Goal: Navigation & Orientation: Find specific page/section

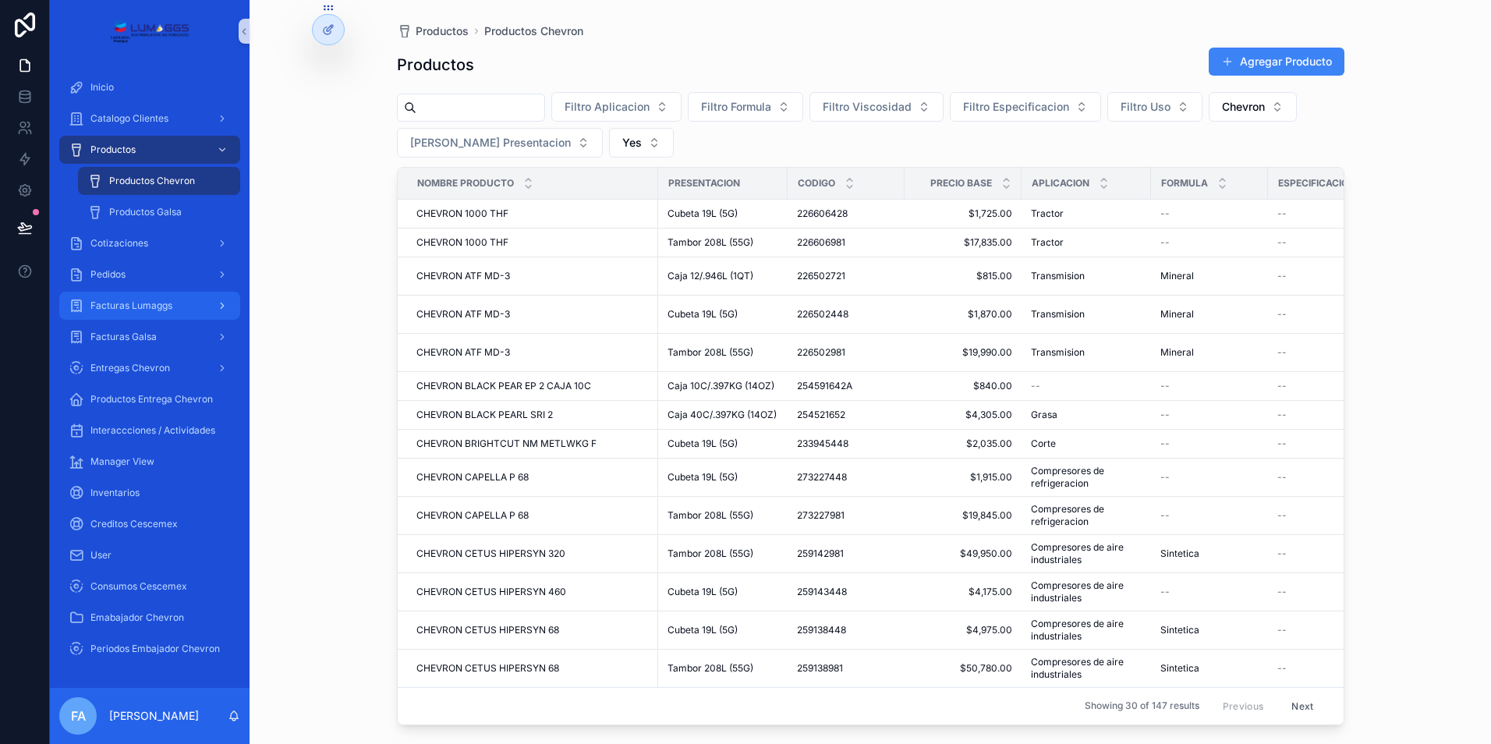
click at [181, 307] on div "Facturas Lumaggs" at bounding box center [150, 305] width 162 height 25
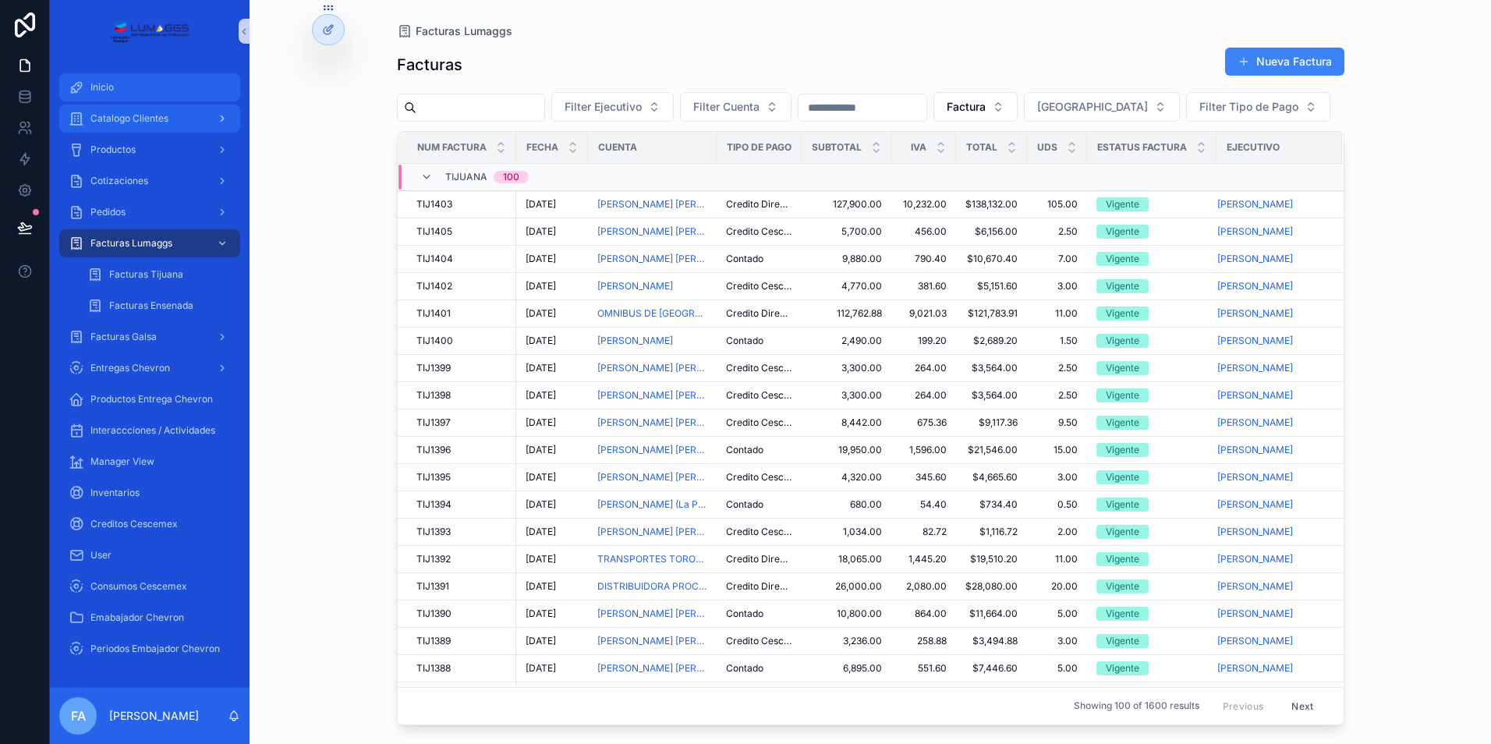
click at [114, 76] on div "Inicio" at bounding box center [150, 87] width 162 height 25
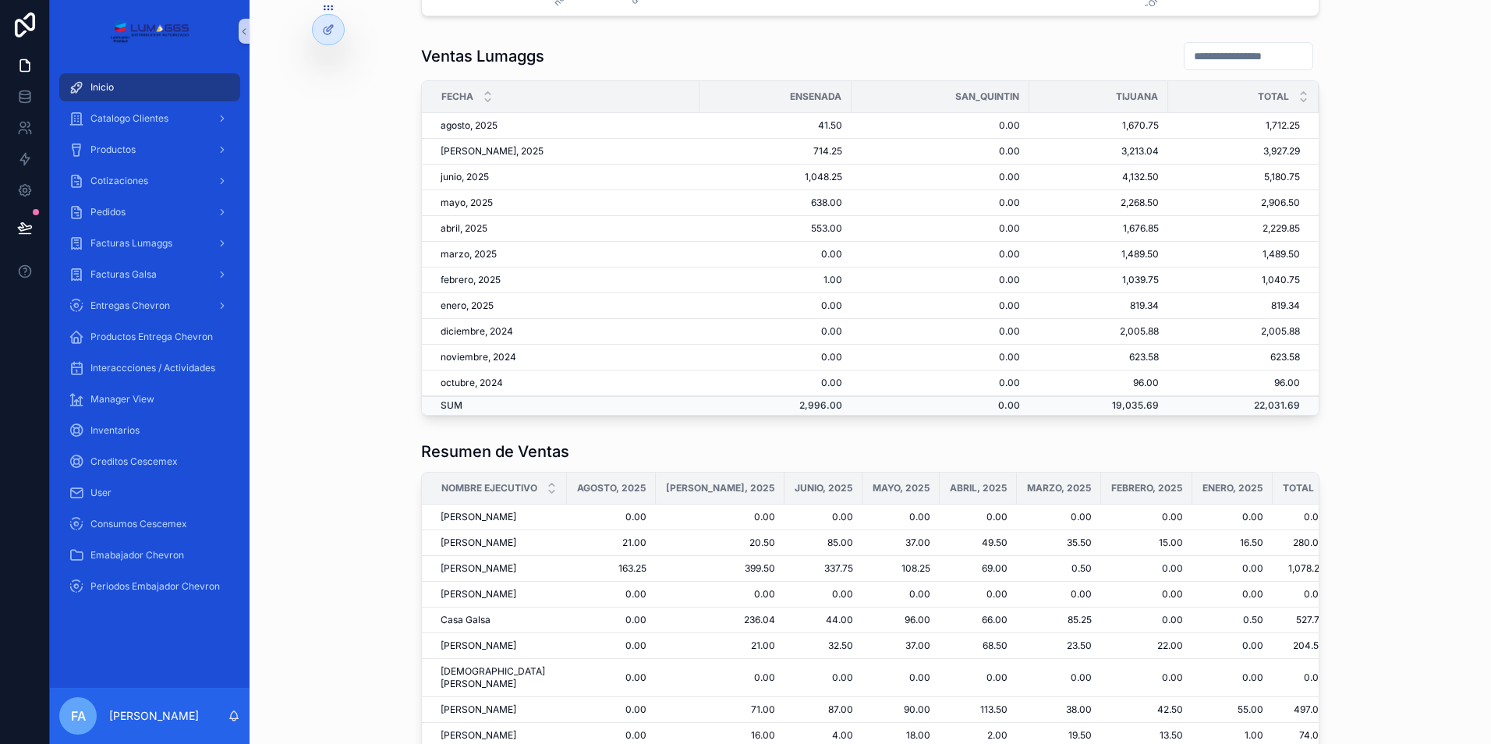
scroll to position [624, 0]
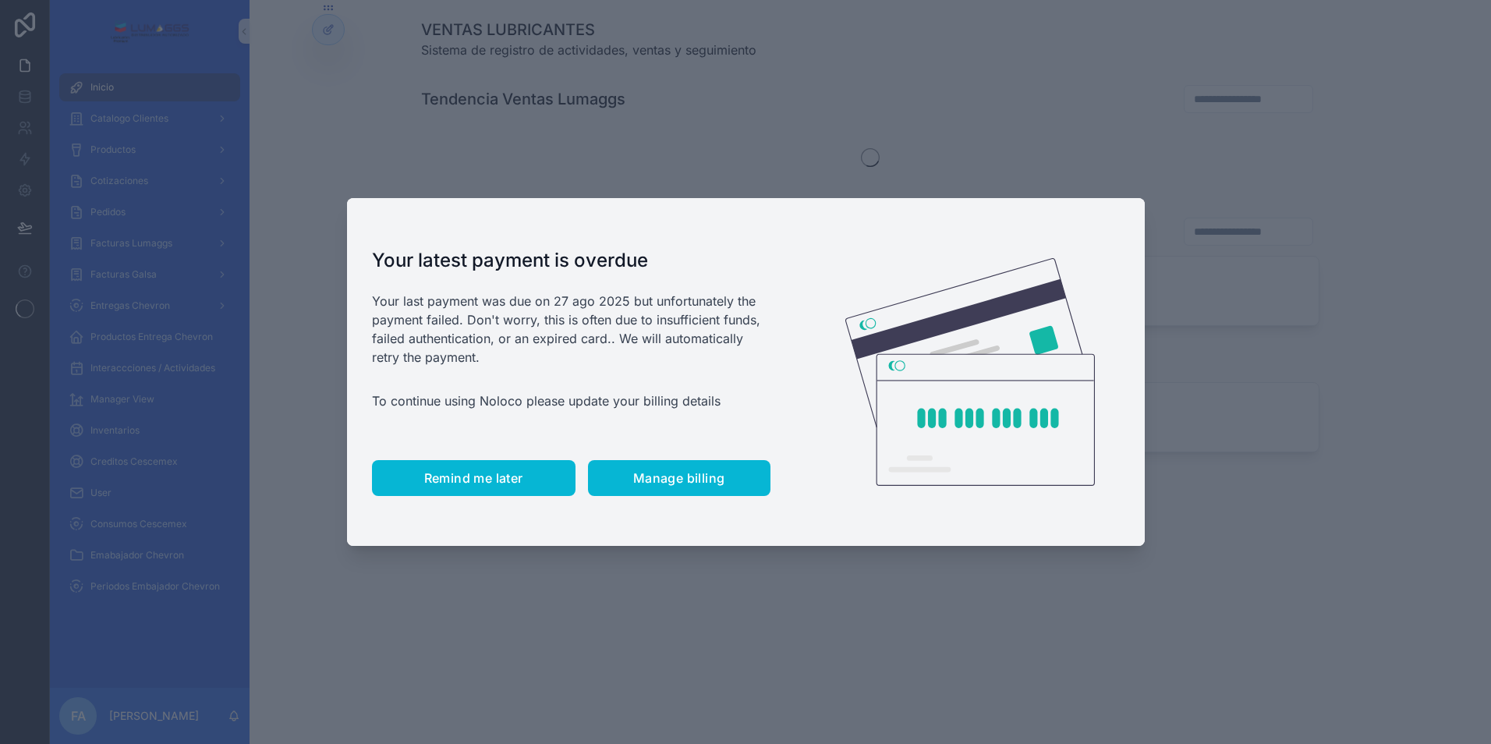
click at [505, 486] on button "Remind me later" at bounding box center [474, 478] width 204 height 36
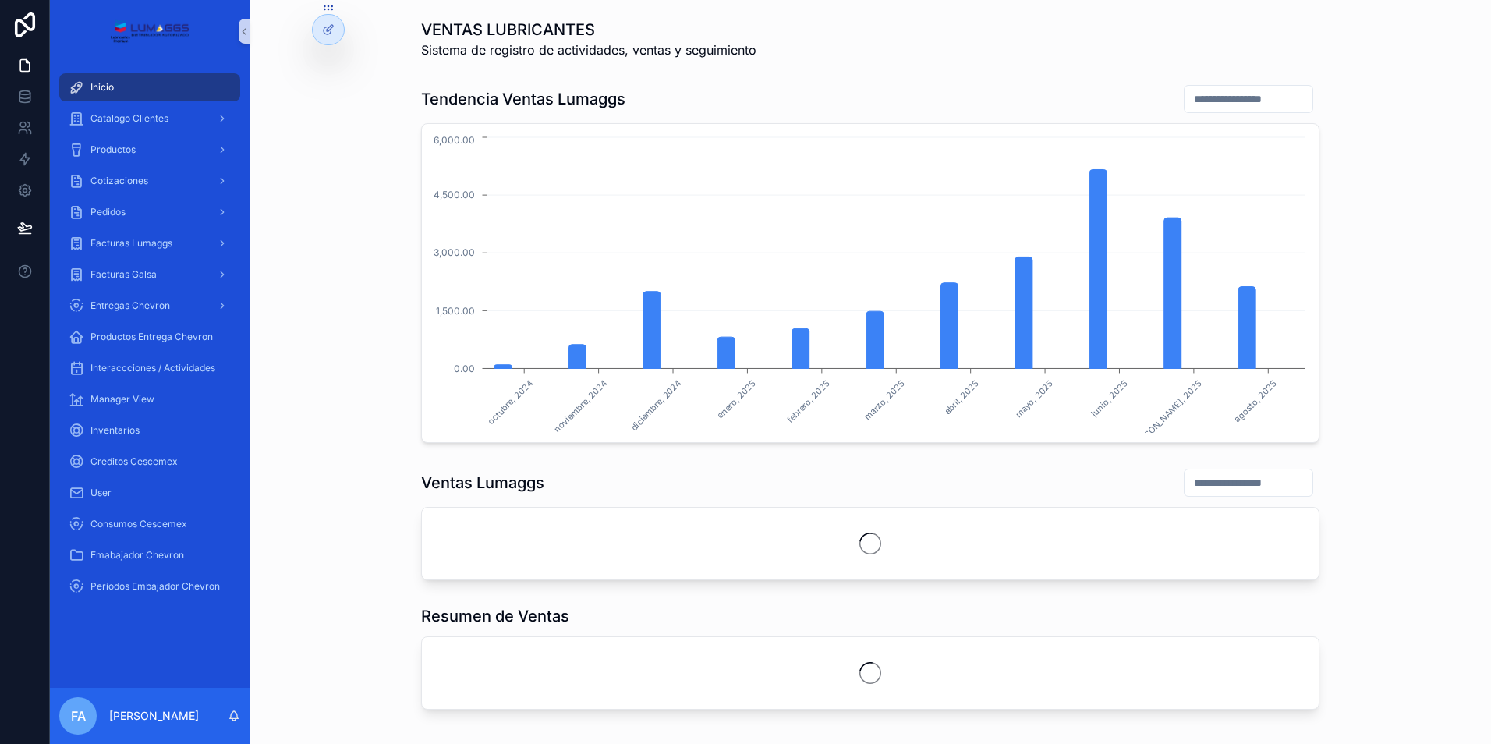
click at [121, 88] on div "Inicio" at bounding box center [150, 87] width 162 height 25
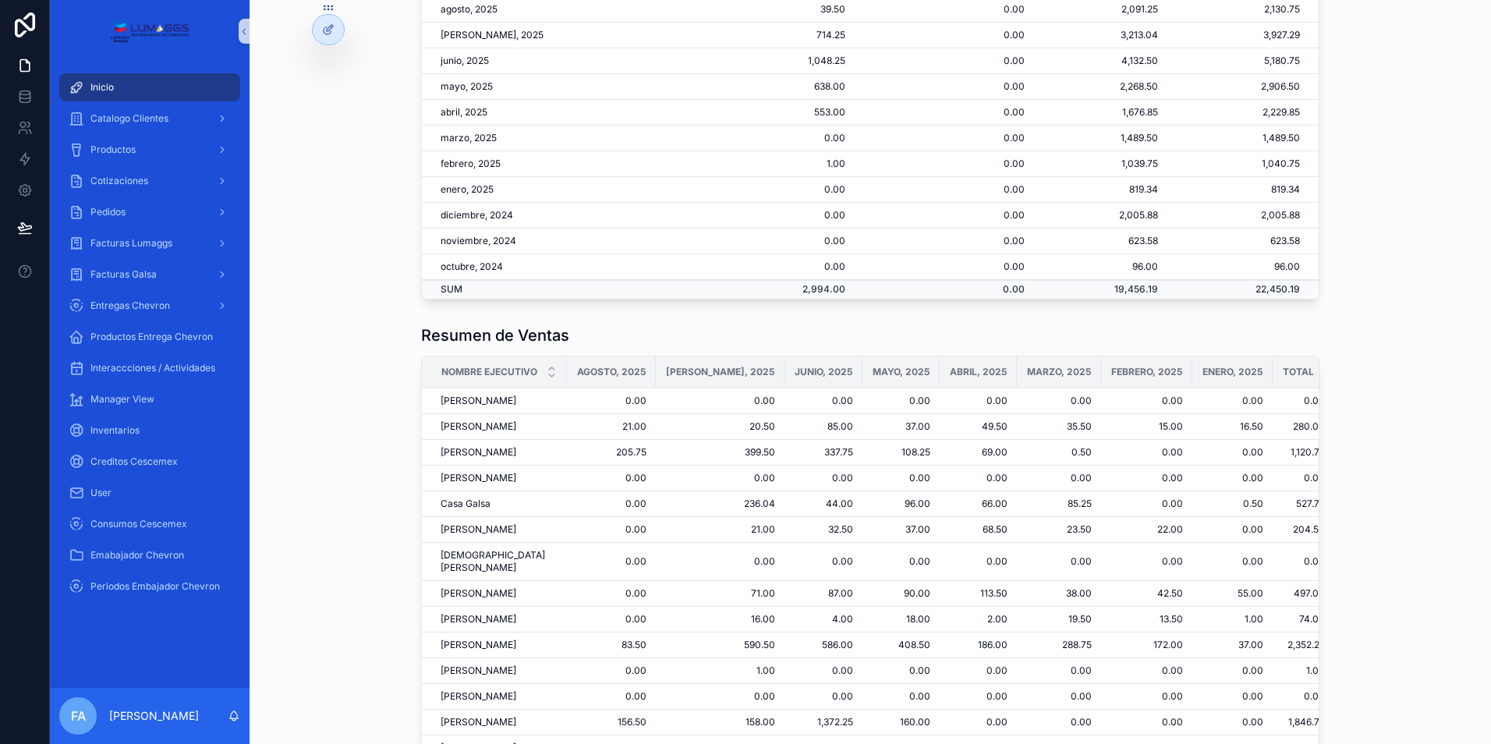
scroll to position [546, 0]
